Goal: Transaction & Acquisition: Book appointment/travel/reservation

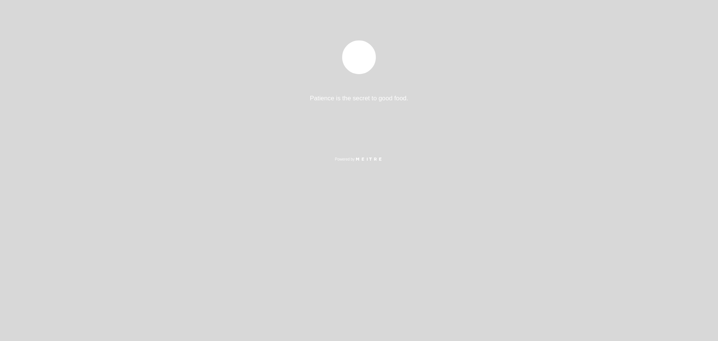
select select "es"
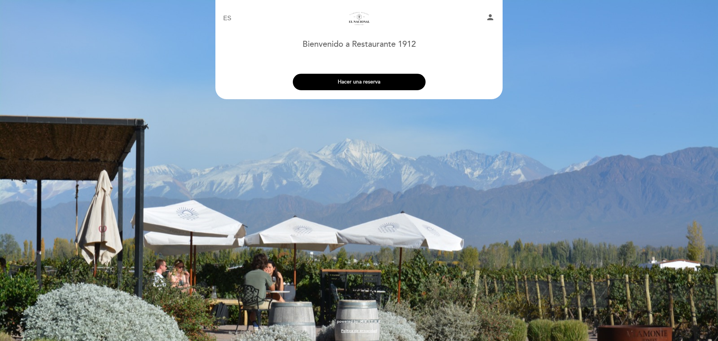
click at [340, 80] on button "Hacer una reserva" at bounding box center [359, 82] width 133 height 16
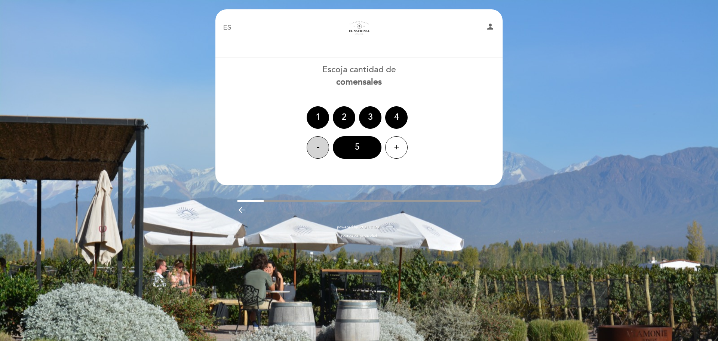
click at [324, 153] on div "-" at bounding box center [318, 147] width 22 height 22
click at [398, 144] on div "+" at bounding box center [396, 147] width 22 height 22
click at [399, 144] on div "+" at bounding box center [396, 147] width 22 height 22
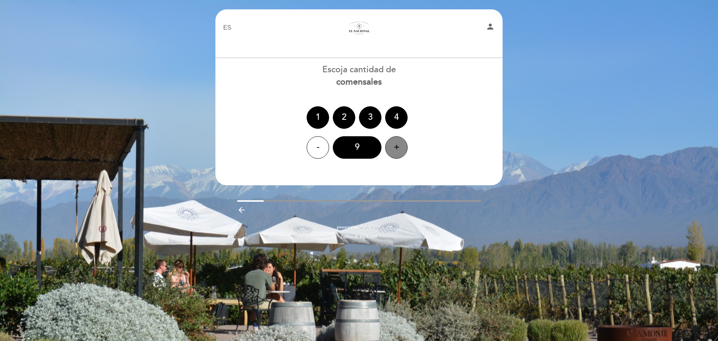
click at [399, 144] on div "+" at bounding box center [396, 147] width 22 height 22
click at [355, 142] on div "12" at bounding box center [357, 147] width 49 height 22
